Goal: Task Accomplishment & Management: Manage account settings

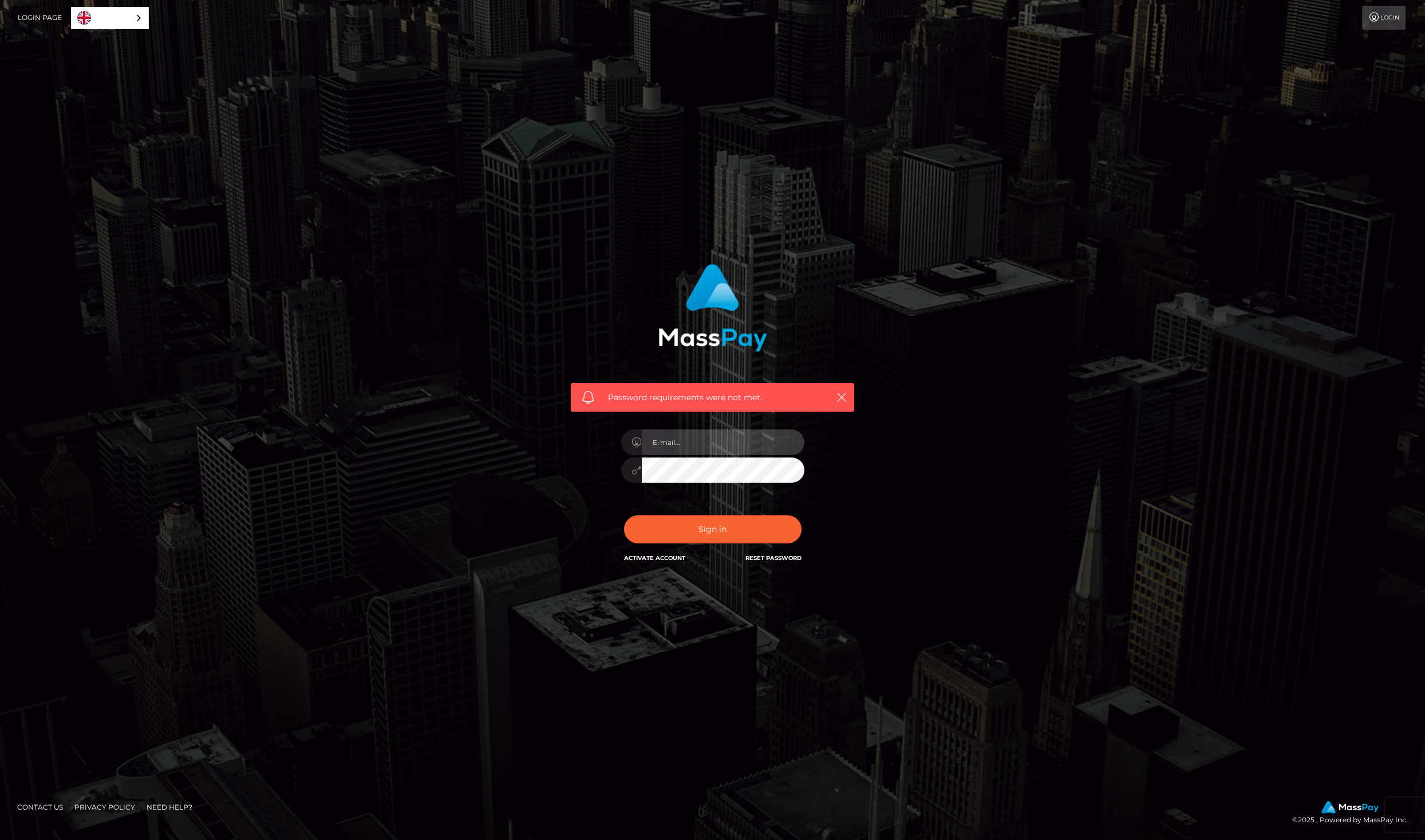
click at [674, 441] on input "email" at bounding box center [723, 442] width 163 height 26
type input "[EMAIL_ADDRESS][DOMAIN_NAME]"
click at [846, 451] on div "Password requirements were not met. In order to protect your account, we're uti…" at bounding box center [712, 414] width 300 height 317
click at [639, 499] on div "[EMAIL_ADDRESS][DOMAIN_NAME]" at bounding box center [713, 464] width 201 height 88
click at [680, 532] on button "Sign in" at bounding box center [712, 529] width 177 height 28
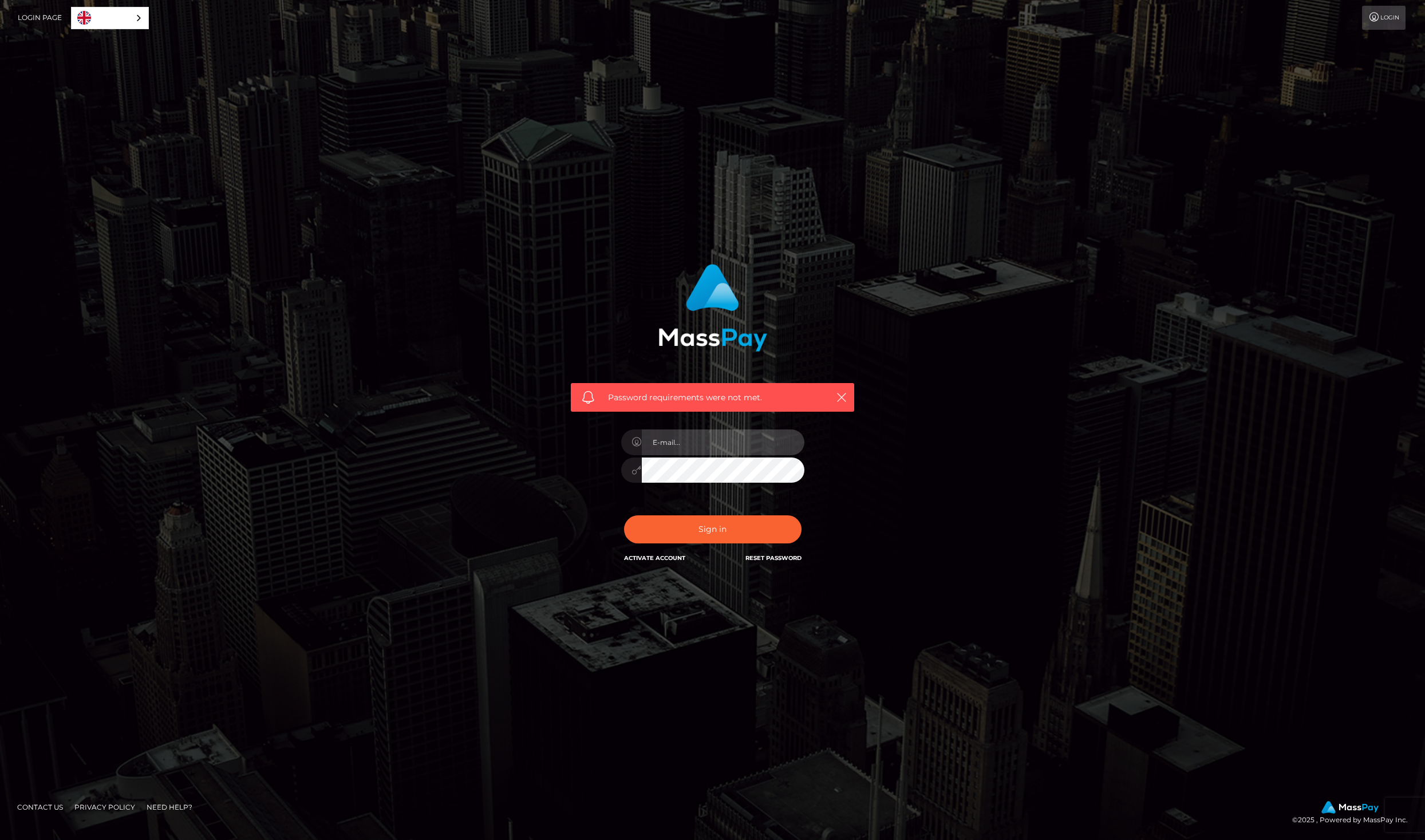
click at [709, 445] on input "email" at bounding box center [723, 442] width 163 height 26
click at [841, 398] on icon "button" at bounding box center [842, 397] width 12 height 12
click at [842, 396] on icon "button" at bounding box center [842, 397] width 12 height 12
click at [697, 441] on input "email" at bounding box center [723, 442] width 163 height 26
type input "[EMAIL_ADDRESS][DOMAIN_NAME]"
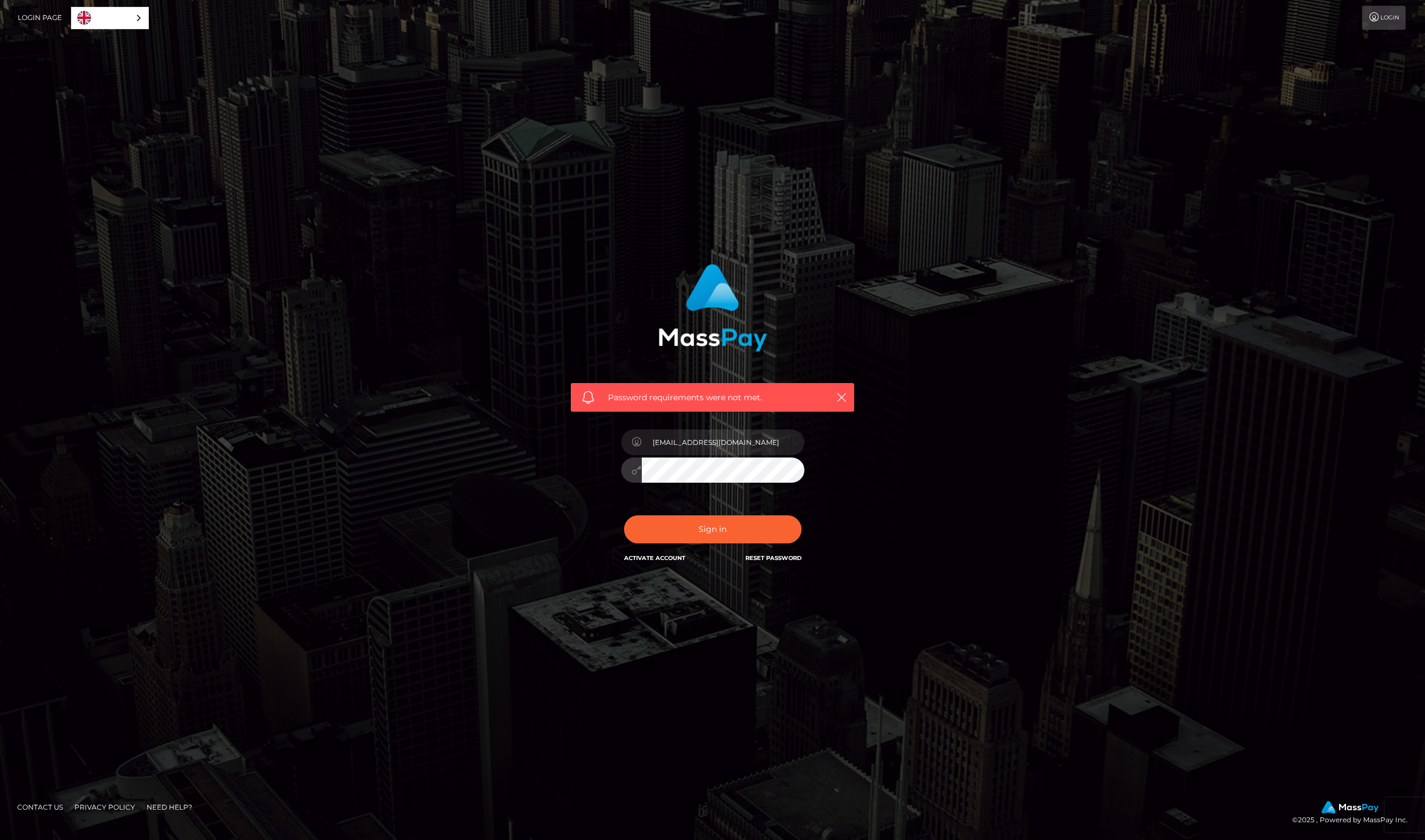
click at [876, 468] on div "Password requirements were not met. In order to protect your account, we're uti…" at bounding box center [712, 419] width 653 height 329
click at [732, 528] on button "Sign in" at bounding box center [712, 529] width 177 height 28
